Goal: Information Seeking & Learning: Learn about a topic

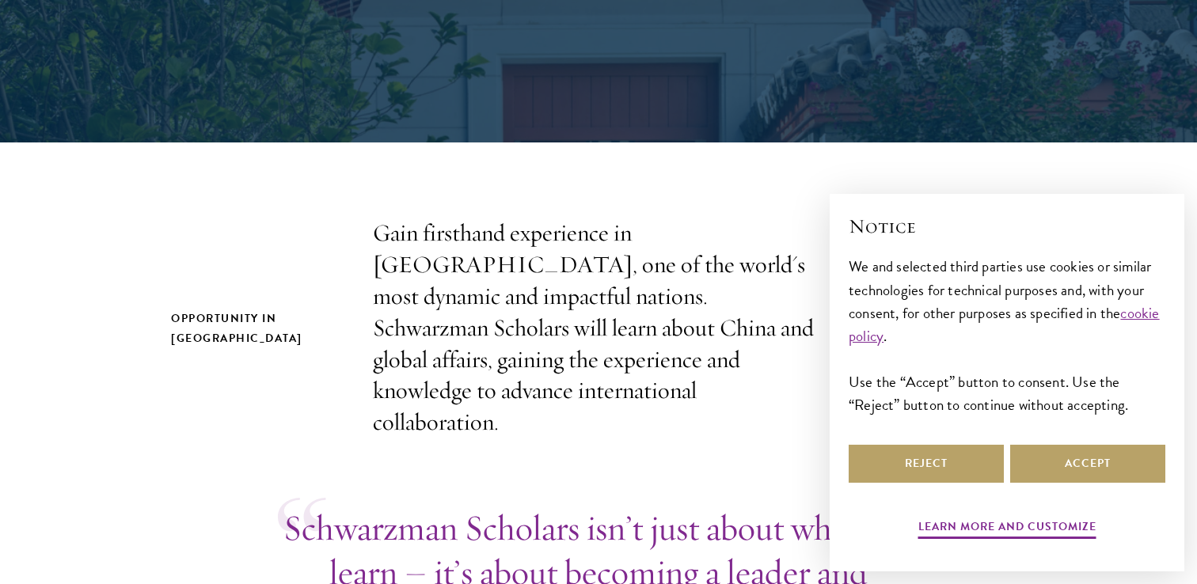
scroll to position [361, 0]
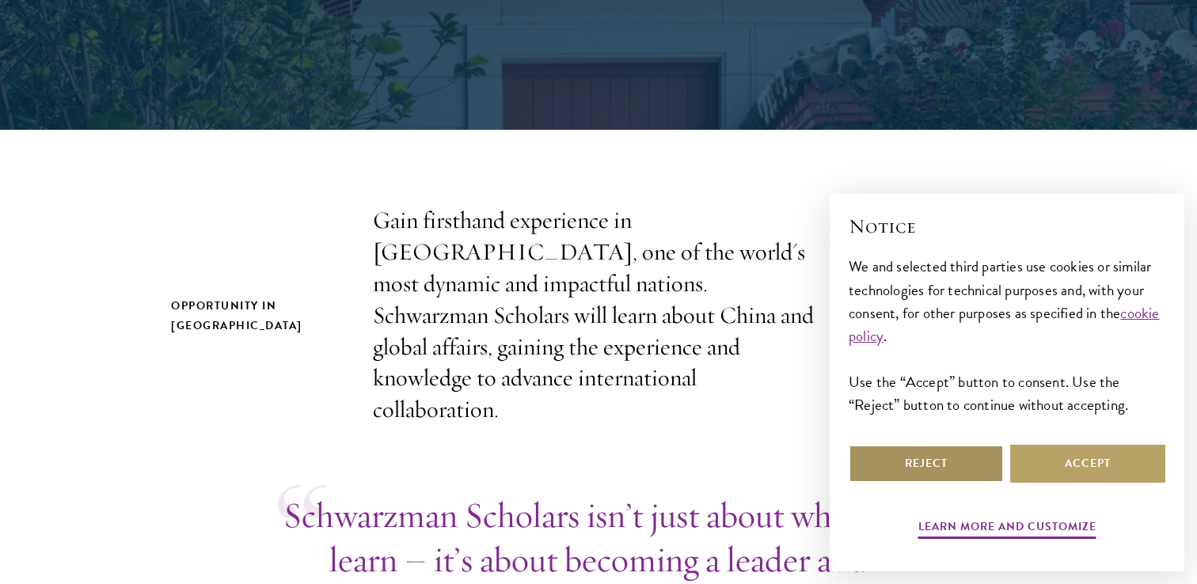
click at [941, 466] on button "Reject" at bounding box center [926, 464] width 155 height 38
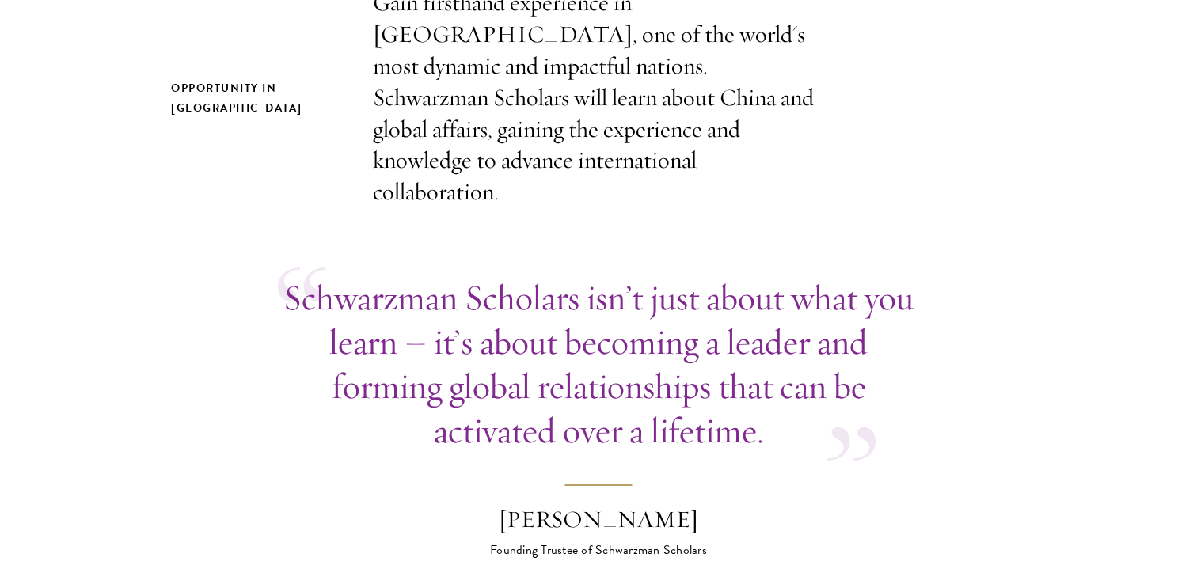
scroll to position [0, 0]
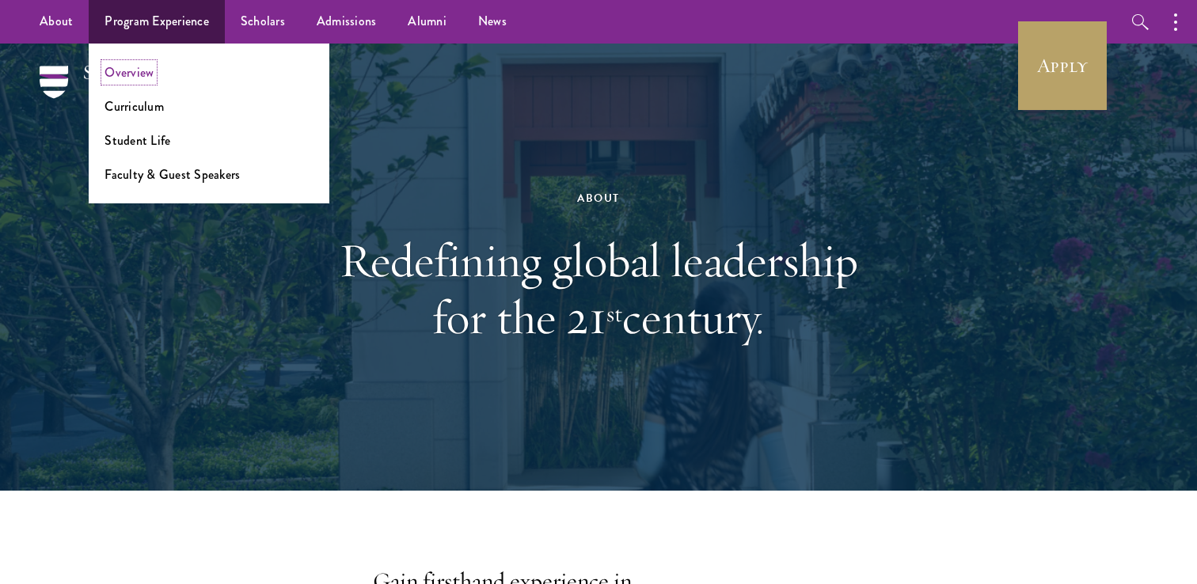
click at [124, 74] on link "Overview" at bounding box center [129, 72] width 49 height 18
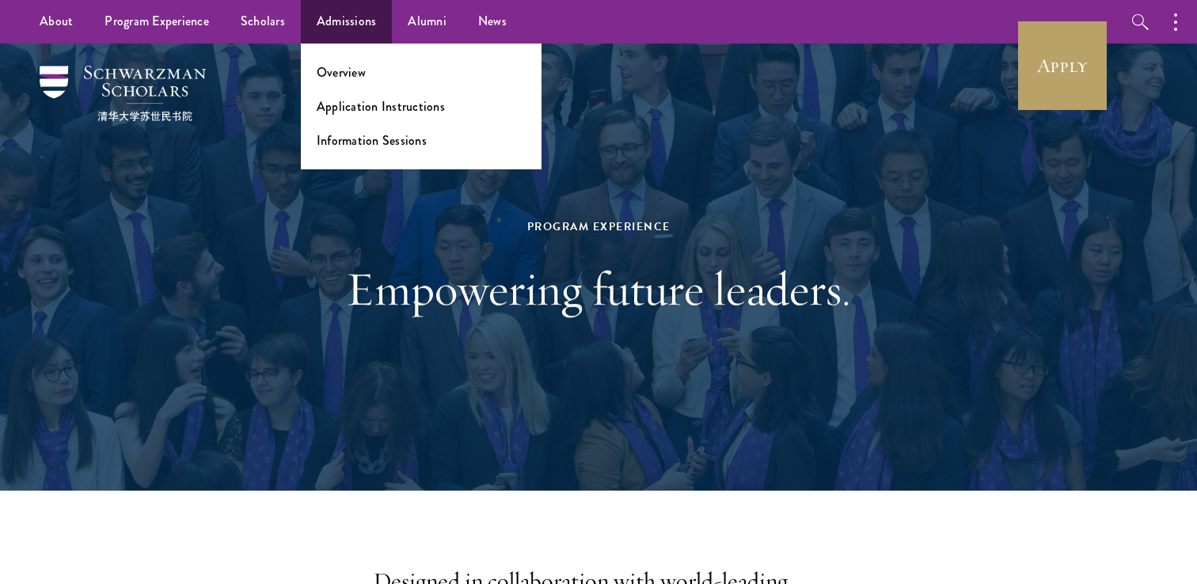
scroll to position [18, 0]
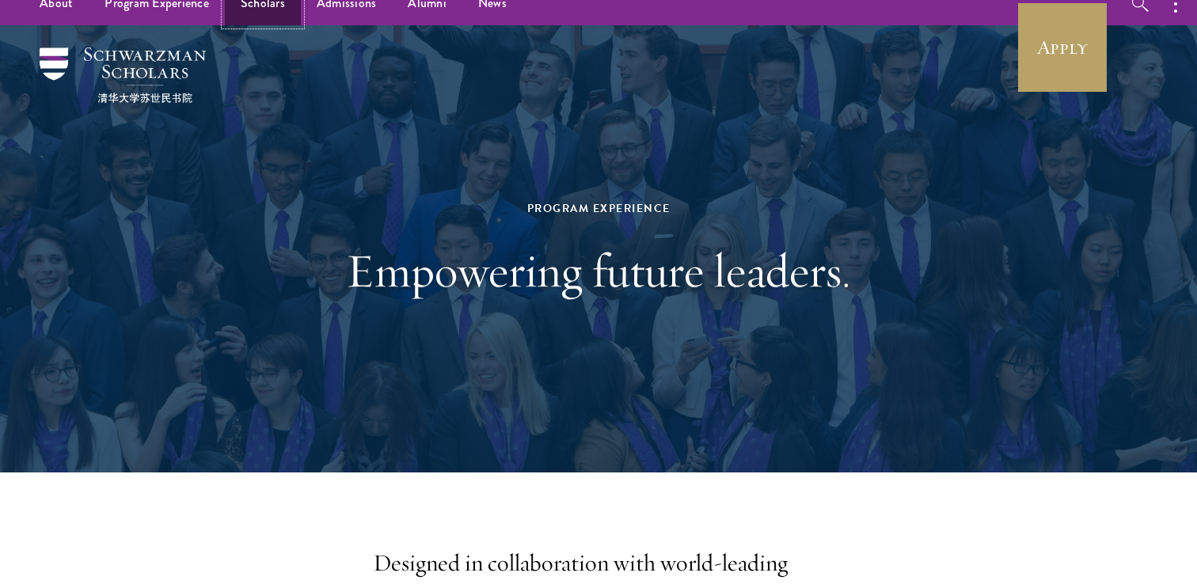
click at [276, 10] on link "Scholars" at bounding box center [263, 4] width 76 height 44
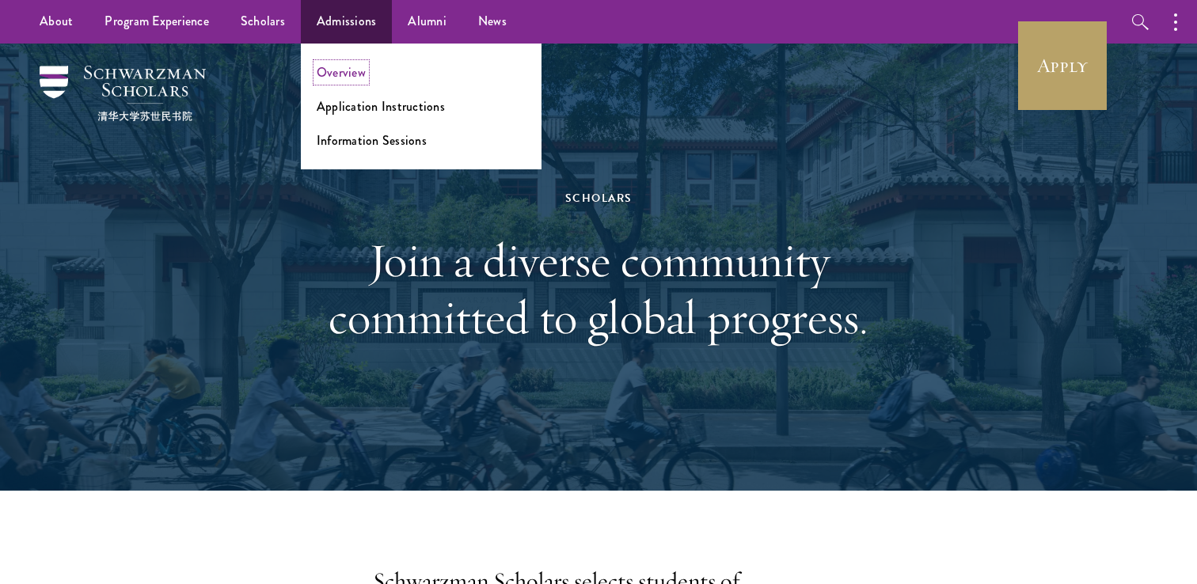
click at [348, 68] on link "Overview" at bounding box center [341, 72] width 49 height 18
